Goal: Task Accomplishment & Management: Complete application form

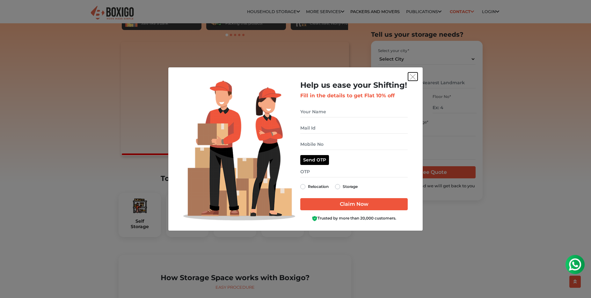
click at [413, 77] on img "get free quote dialog" at bounding box center [413, 77] width 6 height 6
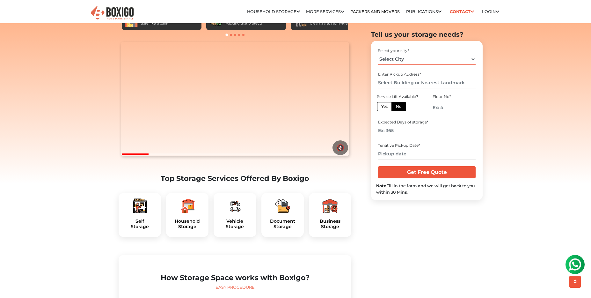
click at [378, 54] on select "Select City [GEOGRAPHIC_DATA] [GEOGRAPHIC_DATA] [GEOGRAPHIC_DATA] [GEOGRAPHIC_D…" at bounding box center [426, 59] width 97 height 11
select select "[GEOGRAPHIC_DATA]"
click option "[GEOGRAPHIC_DATA]" at bounding box center [0, 0] width 0 height 0
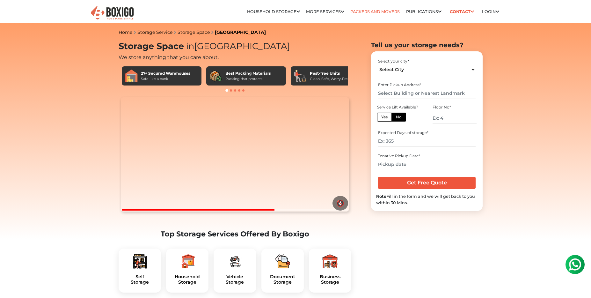
click at [367, 12] on link "Packers and Movers" at bounding box center [374, 11] width 49 height 5
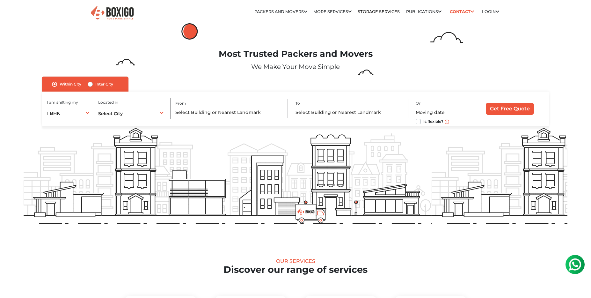
click at [85, 114] on div "1 BHK 1 BHK 2 BHK 3 BHK 3 + BHK FEW ITEMS" at bounding box center [69, 112] width 45 height 13
click at [63, 178] on li "FEW ITEMS" at bounding box center [90, 177] width 87 height 13
click at [137, 113] on div "Select City Select City Bangalore Bengaluru Bhopal Bhubaneswar Chennai Coimbato…" at bounding box center [132, 112] width 68 height 13
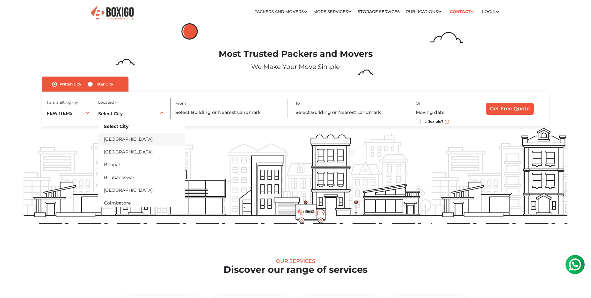
click at [118, 141] on li "[GEOGRAPHIC_DATA]" at bounding box center [141, 139] width 87 height 13
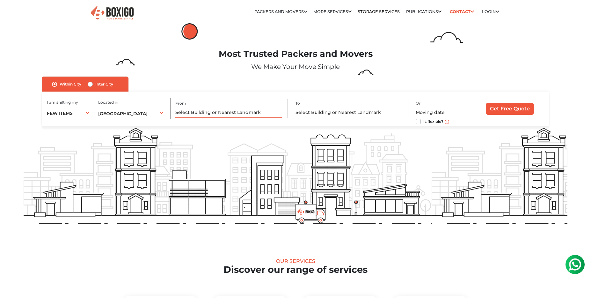
click at [201, 112] on input "text" at bounding box center [228, 112] width 106 height 11
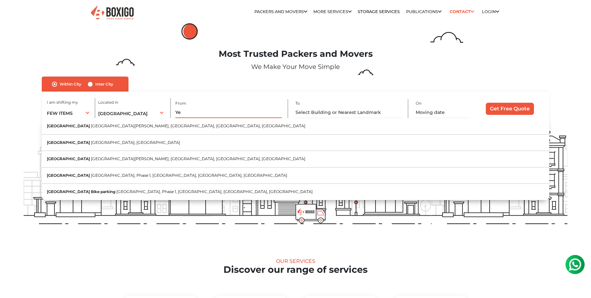
type input "Y"
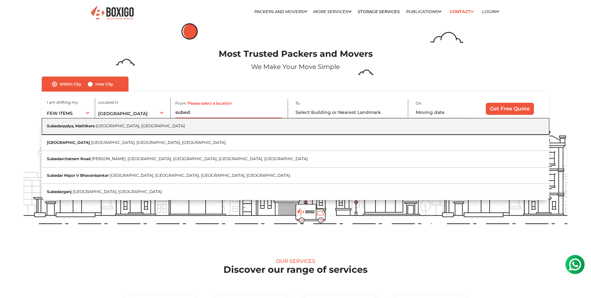
click at [99, 125] on span "[GEOGRAPHIC_DATA], [GEOGRAPHIC_DATA]" at bounding box center [140, 125] width 89 height 5
type input "Subedarpalya, Mathikere, Bengaluru, Karnataka"
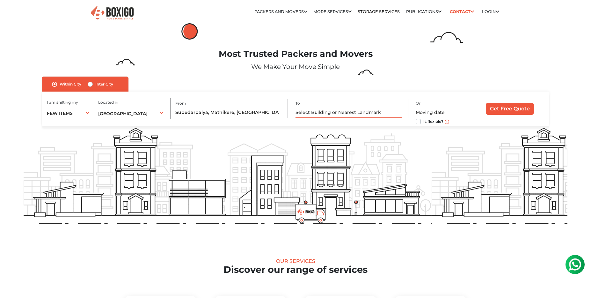
click at [323, 114] on input "text" at bounding box center [349, 112] width 106 height 11
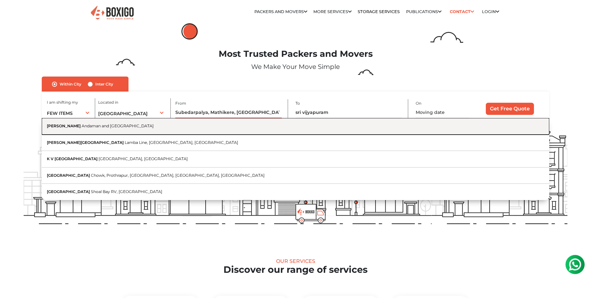
click at [117, 126] on span "Andaman and Nicobar Islands" at bounding box center [118, 125] width 72 height 5
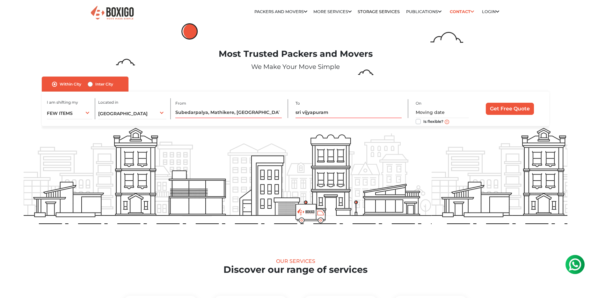
type input "Sri Vijaya Puram, Andaman and Nicobar Islands"
click at [258, 114] on input "text" at bounding box center [228, 112] width 106 height 11
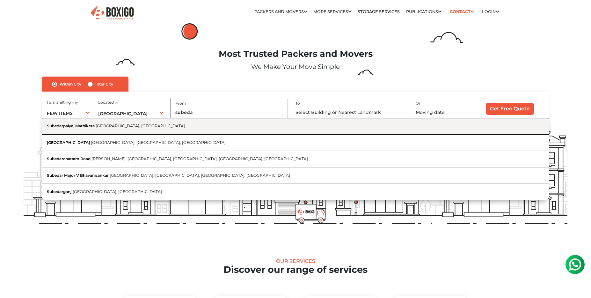
click at [137, 126] on span "[GEOGRAPHIC_DATA], [GEOGRAPHIC_DATA]" at bounding box center [140, 125] width 89 height 5
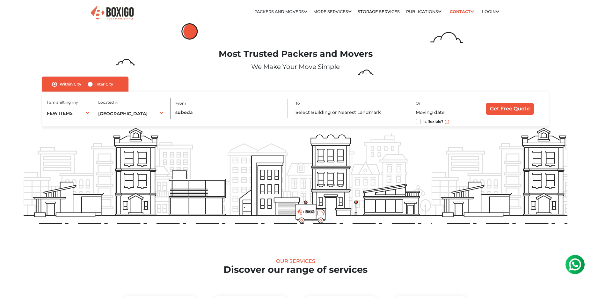
type input "Subedarpalya, Mathikere, Bengaluru, Karnataka"
click at [316, 111] on input "text" at bounding box center [349, 112] width 106 height 11
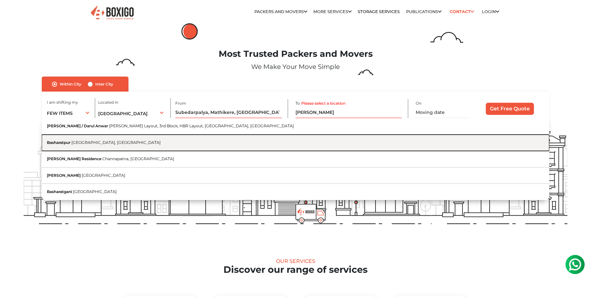
click at [136, 140] on button "Basharatpur Gorakhpur, Uttar Pradesh" at bounding box center [296, 143] width 508 height 16
type input "Basharatpur, Gorakhpur, Uttar Pradesh"
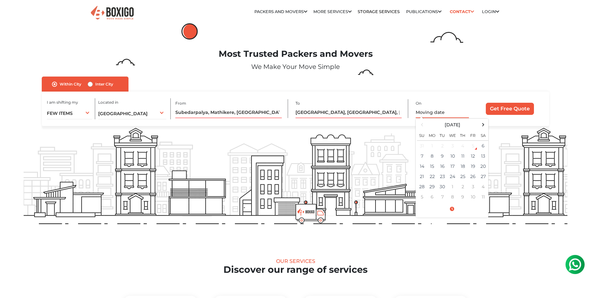
click at [435, 112] on input "text" at bounding box center [443, 112] width 54 height 11
click at [473, 157] on td "12" at bounding box center [473, 156] width 10 height 10
type input "09/12/2025 12:00 AM"
click at [514, 107] on input "Get Free Quote" at bounding box center [510, 109] width 48 height 12
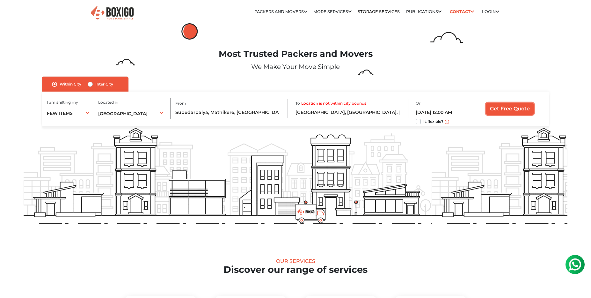
click at [501, 110] on input "Get Free Quote" at bounding box center [510, 109] width 48 height 12
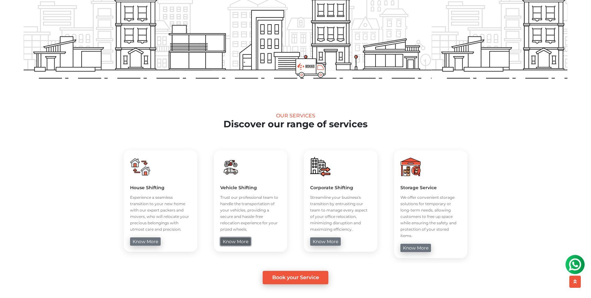
click at [236, 243] on link "know more" at bounding box center [235, 241] width 31 height 8
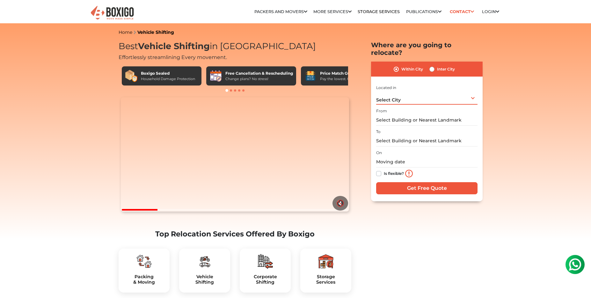
click at [400, 94] on div "Select City Select City [GEOGRAPHIC_DATA] [GEOGRAPHIC_DATA] [GEOGRAPHIC_DATA] […" at bounding box center [426, 97] width 101 height 13
